Goal: Find specific page/section: Find specific page/section

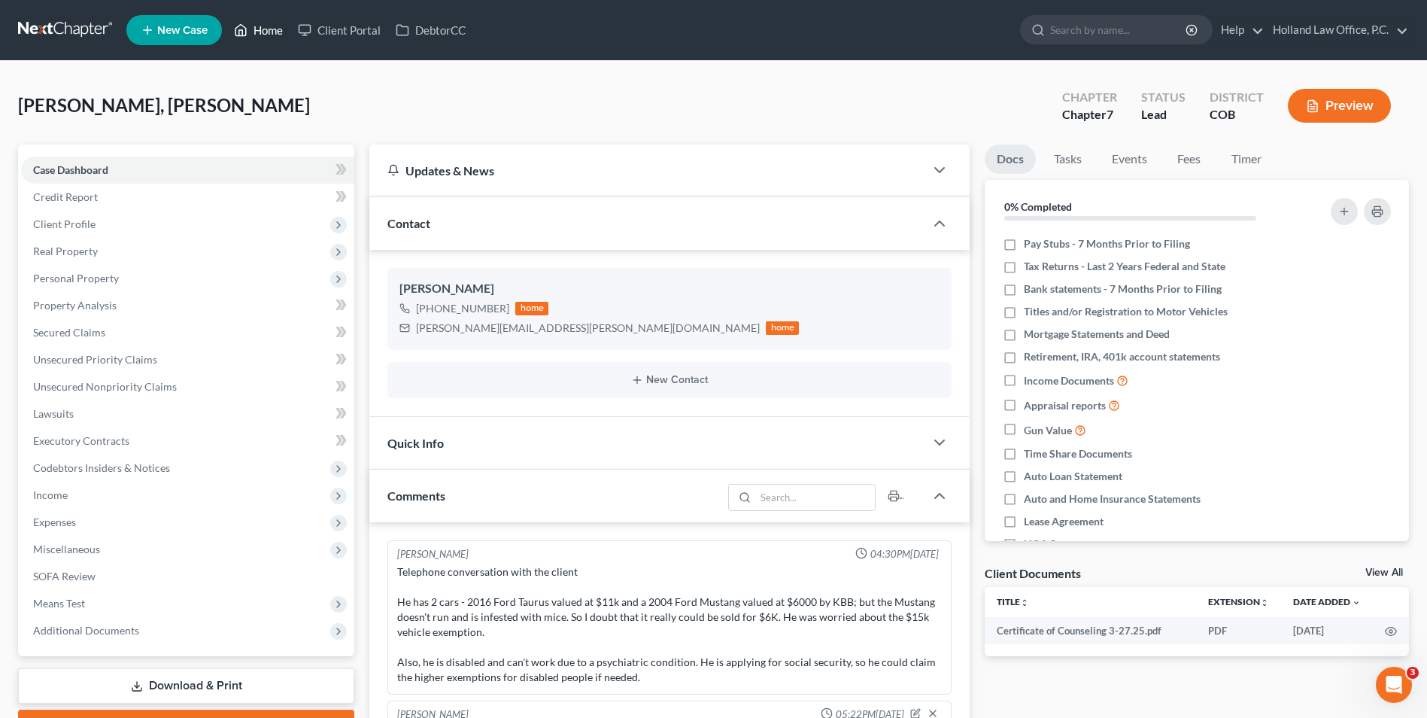
drag, startPoint x: 234, startPoint y: 23, endPoint x: 696, endPoint y: 84, distance: 465.9
click at [234, 23] on link "Home" at bounding box center [259, 30] width 64 height 27
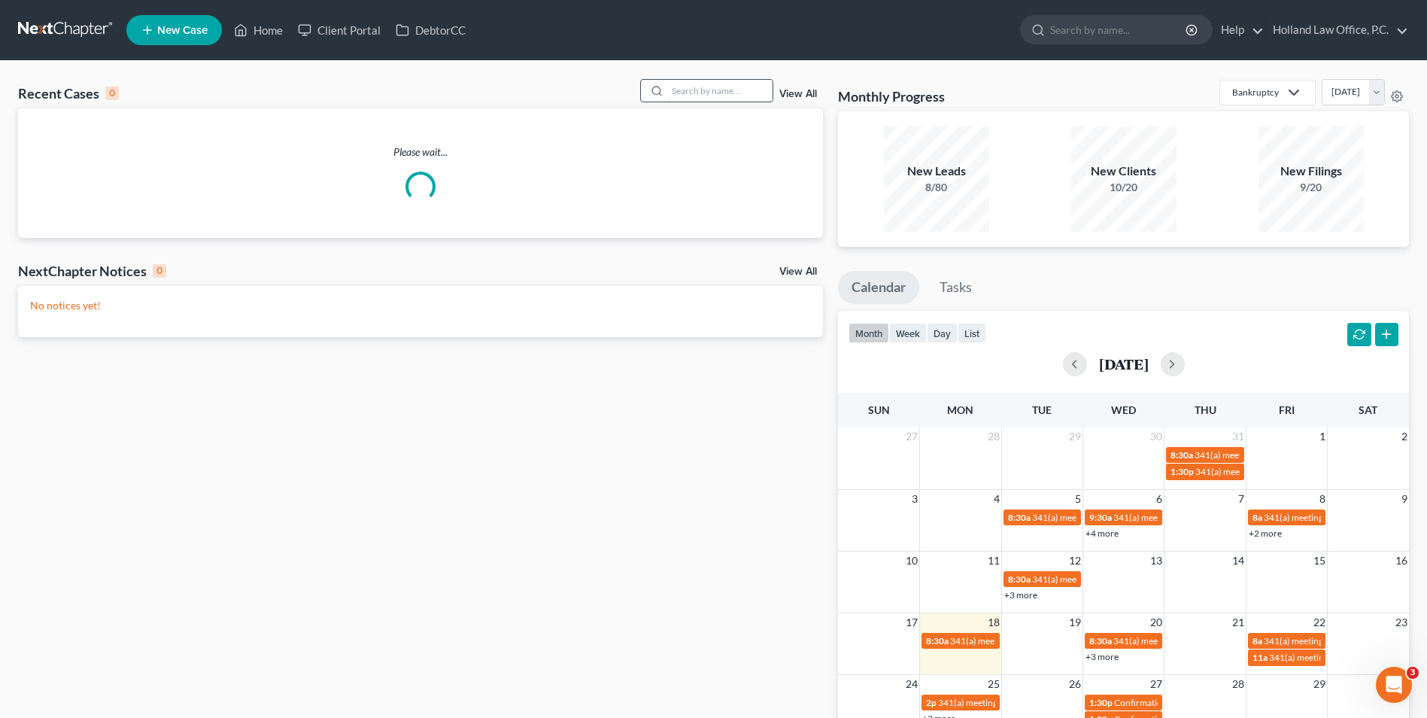
drag, startPoint x: 682, startPoint y: 91, endPoint x: 706, endPoint y: 93, distance: 24.1
click at [682, 91] on input "search" at bounding box center [719, 91] width 105 height 22
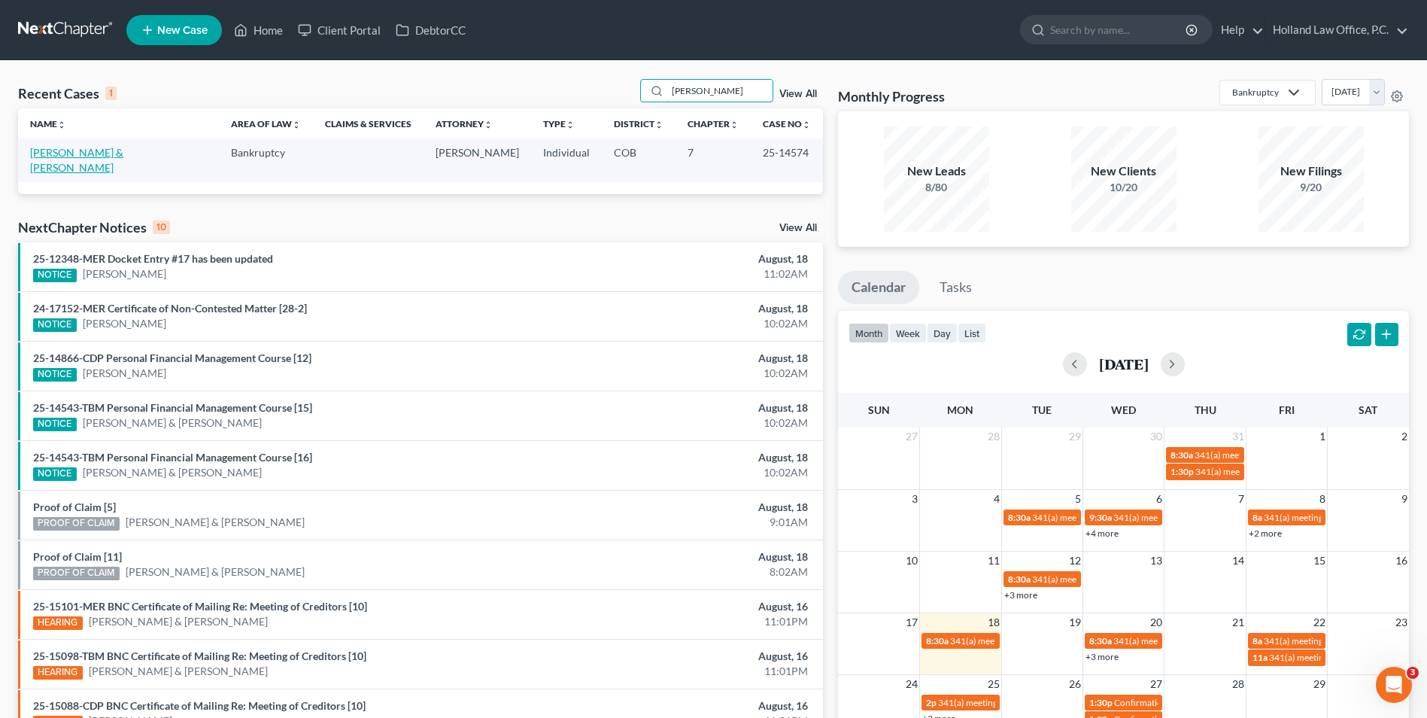
type input "[PERSON_NAME]"
click at [89, 155] on link "[PERSON_NAME] & [PERSON_NAME]" at bounding box center [76, 160] width 93 height 28
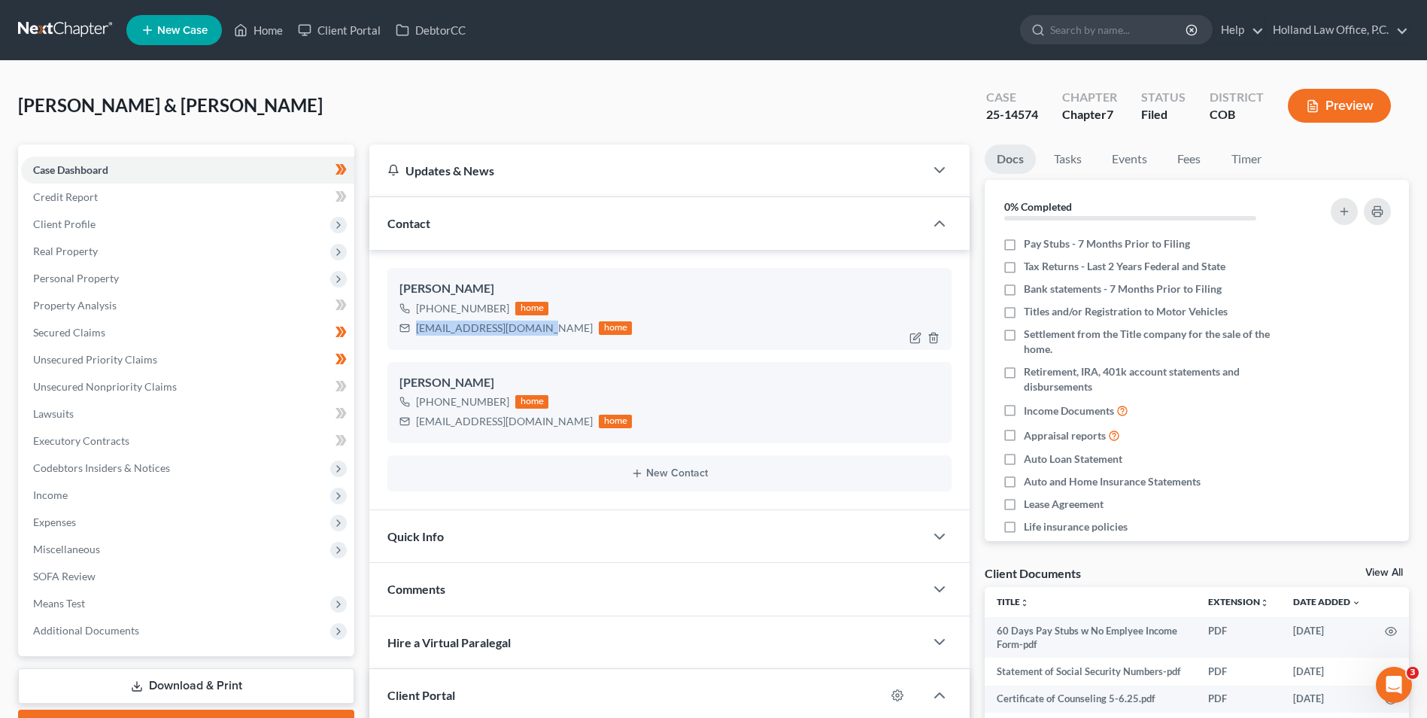
drag, startPoint x: 544, startPoint y: 330, endPoint x: 393, endPoint y: 327, distance: 151.3
click at [393, 327] on div "[PERSON_NAME] [PHONE_NUMBER] home [EMAIL_ADDRESS][DOMAIN_NAME] home" at bounding box center [670, 308] width 564 height 81
copy div "[EMAIL_ADDRESS][DOMAIN_NAME]"
drag, startPoint x: 557, startPoint y: 420, endPoint x: 459, endPoint y: 423, distance: 97.9
click at [407, 415] on div "[EMAIL_ADDRESS][DOMAIN_NAME] home" at bounding box center [516, 422] width 233 height 20
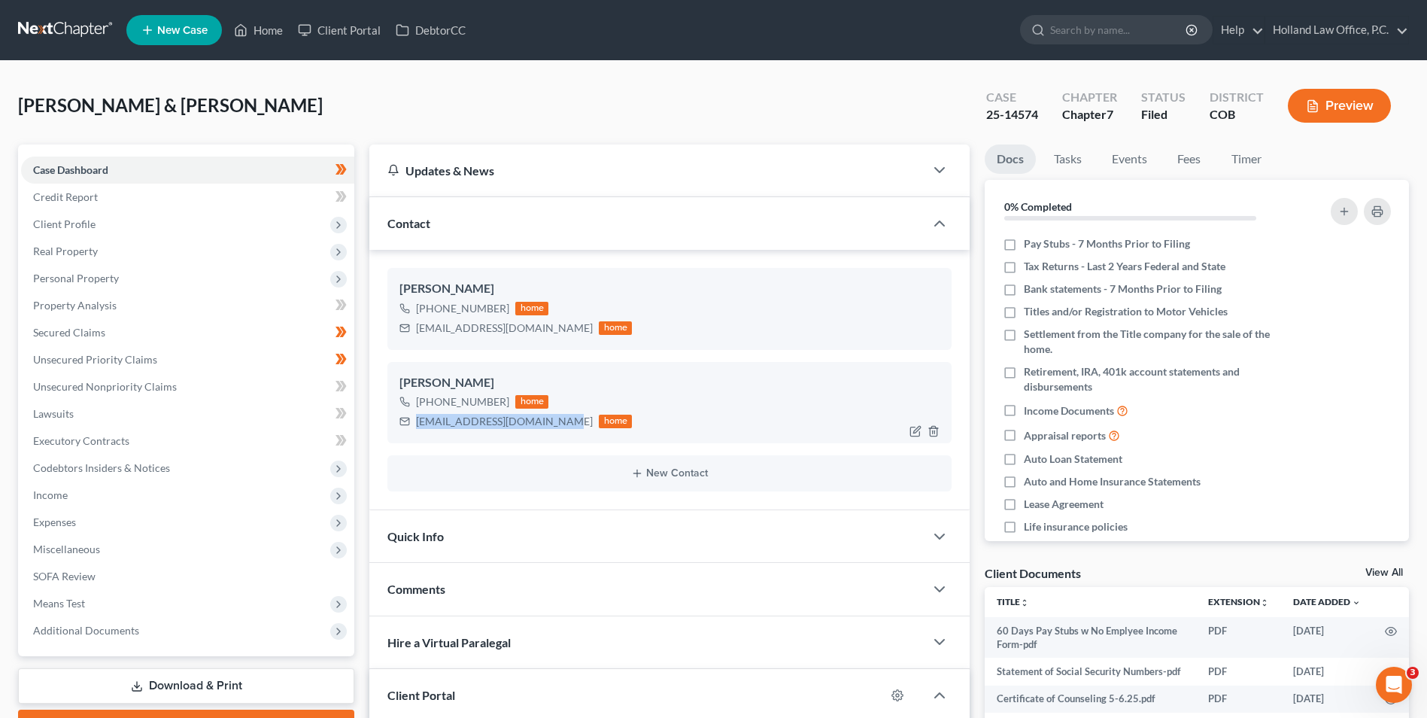
copy div "[EMAIL_ADDRESS][DOMAIN_NAME]"
click at [91, 439] on span "Executory Contracts" at bounding box center [81, 440] width 96 height 13
